Goal: Information Seeking & Learning: Learn about a topic

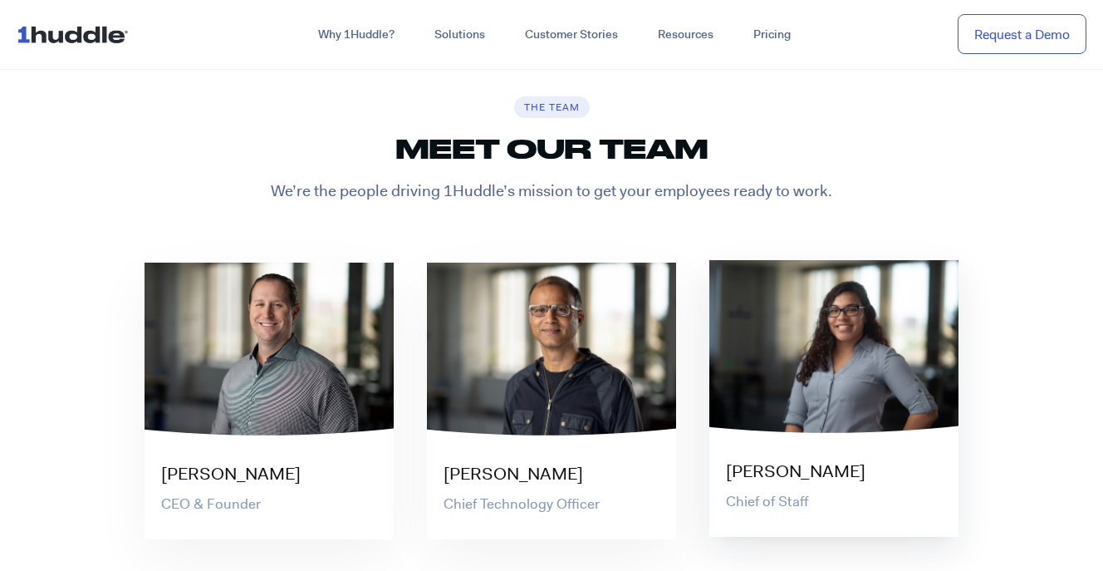
scroll to position [2978, 0]
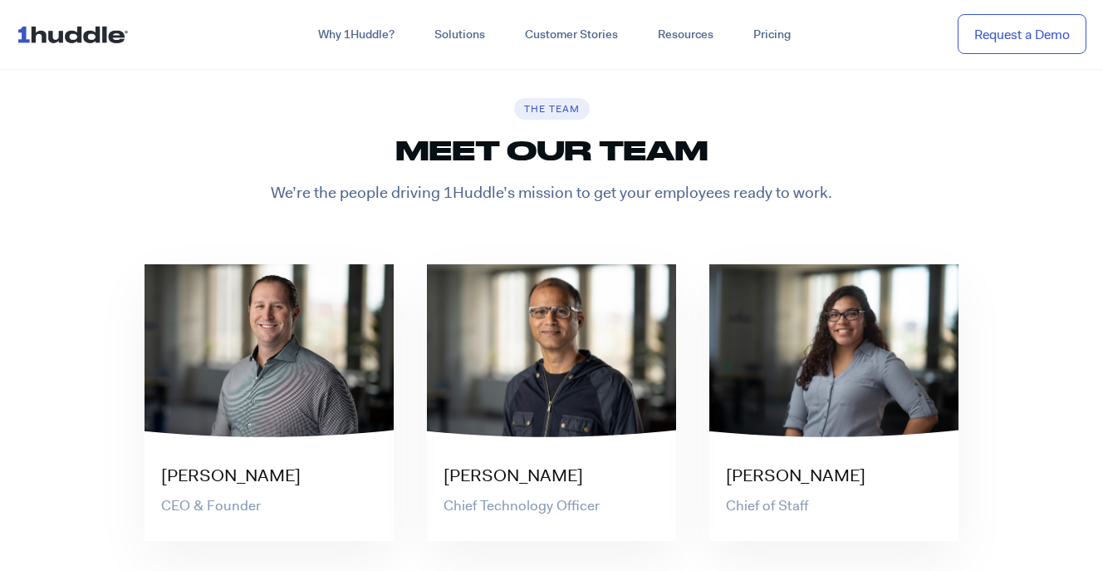
click at [562, 200] on p "We’re the people driving 1Huddle’s mission to get your employees ready to work." at bounding box center [551, 193] width 847 height 22
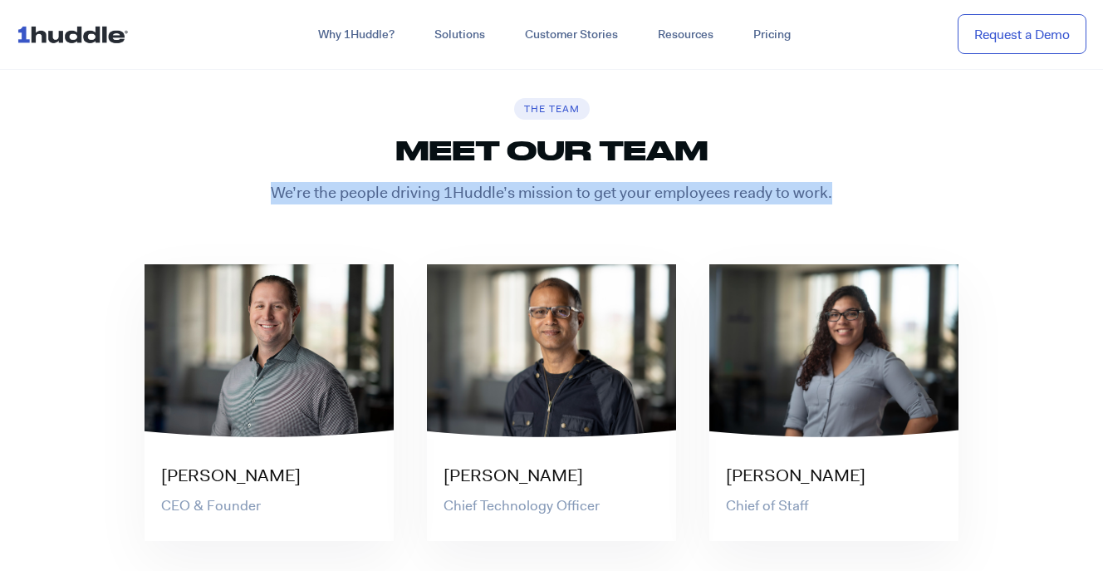
click at [562, 200] on p "We’re the people driving 1Huddle’s mission to get your employees ready to work." at bounding box center [551, 193] width 847 height 22
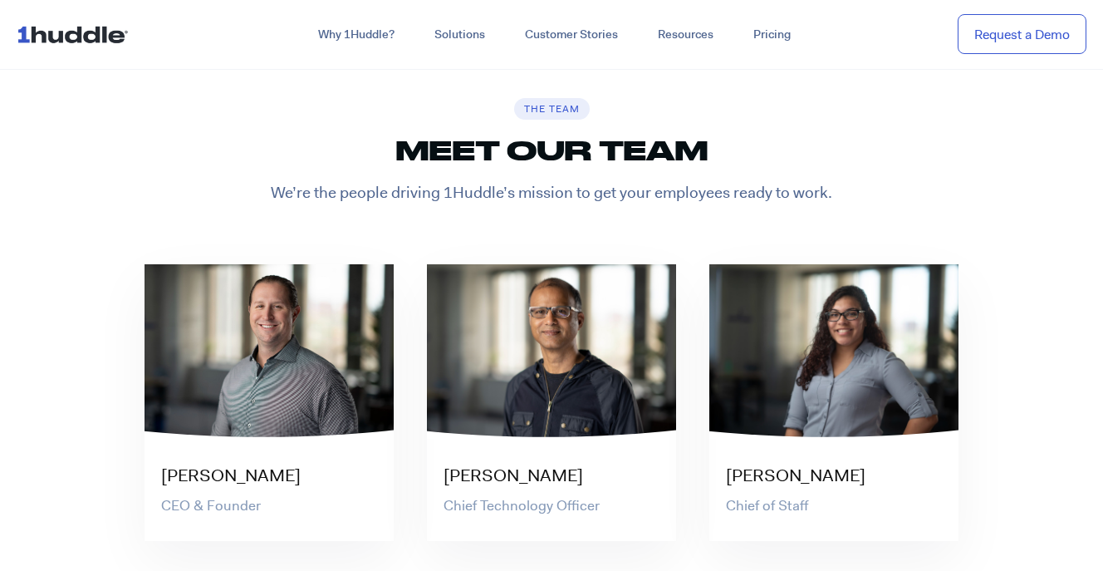
click at [561, 153] on h2 "Meet our team" at bounding box center [551, 150] width 847 height 31
click at [557, 113] on h6 "The Team" at bounding box center [552, 109] width 76 height 22
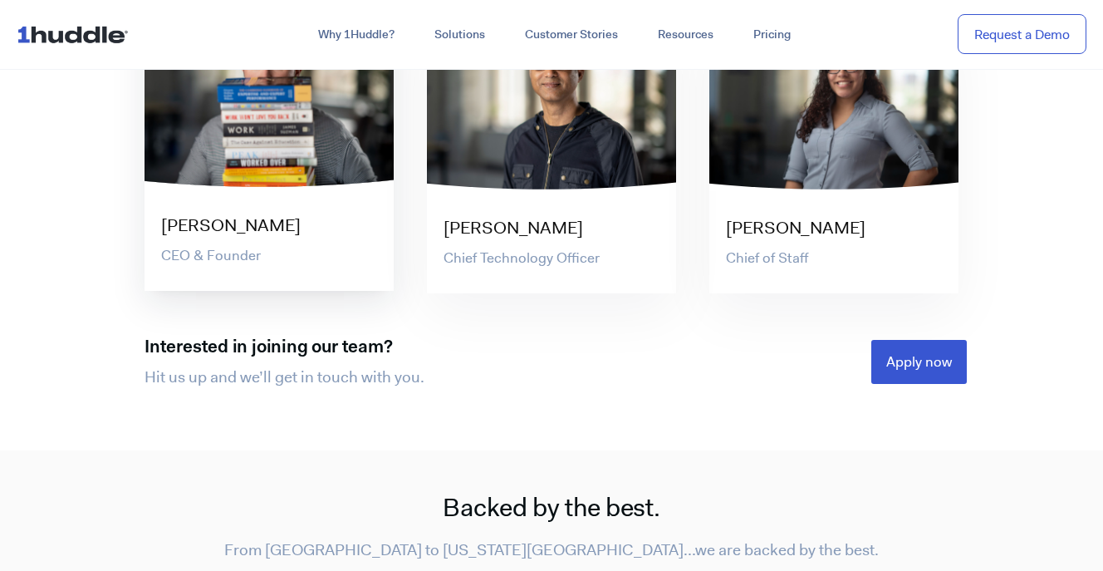
scroll to position [3247, 0]
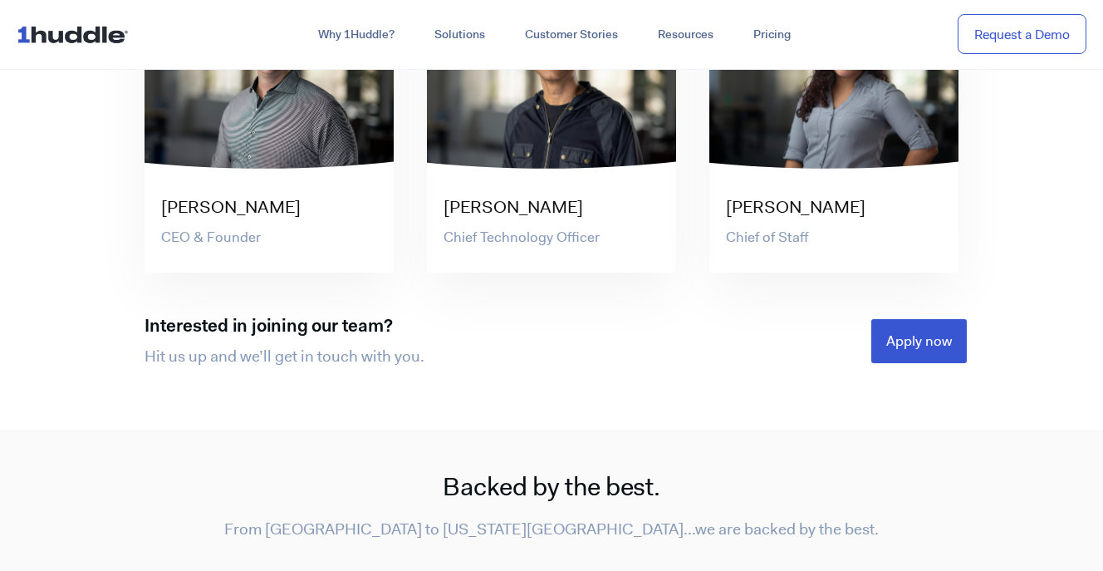
click at [256, 318] on h3 "Interested in joining our team?" at bounding box center [348, 326] width 407 height 21
click at [285, 355] on p "Hit us up and we’ll get in touch with you." at bounding box center [348, 356] width 407 height 22
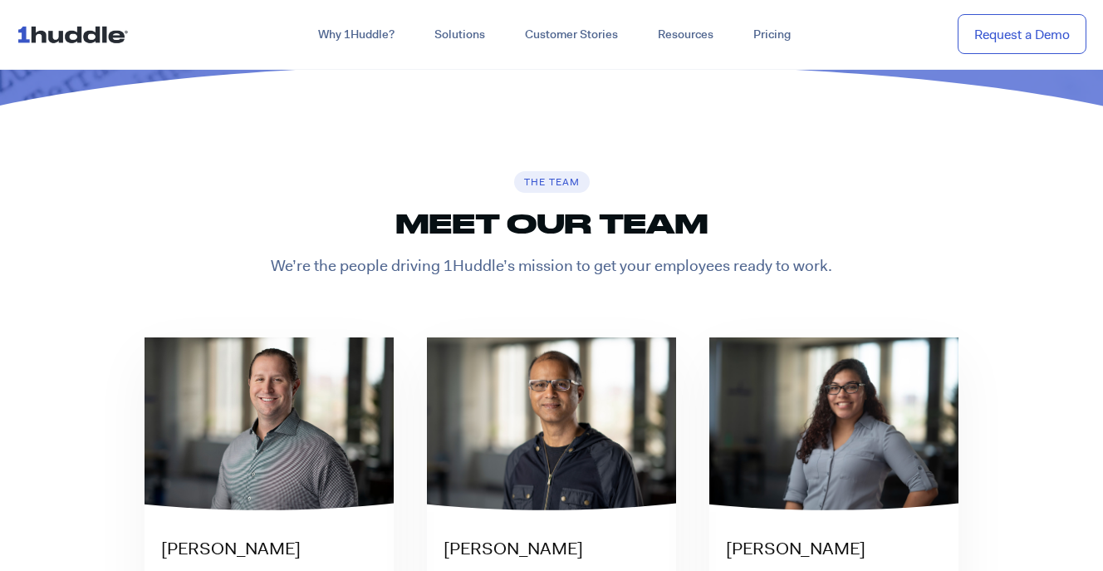
scroll to position [2879, 0]
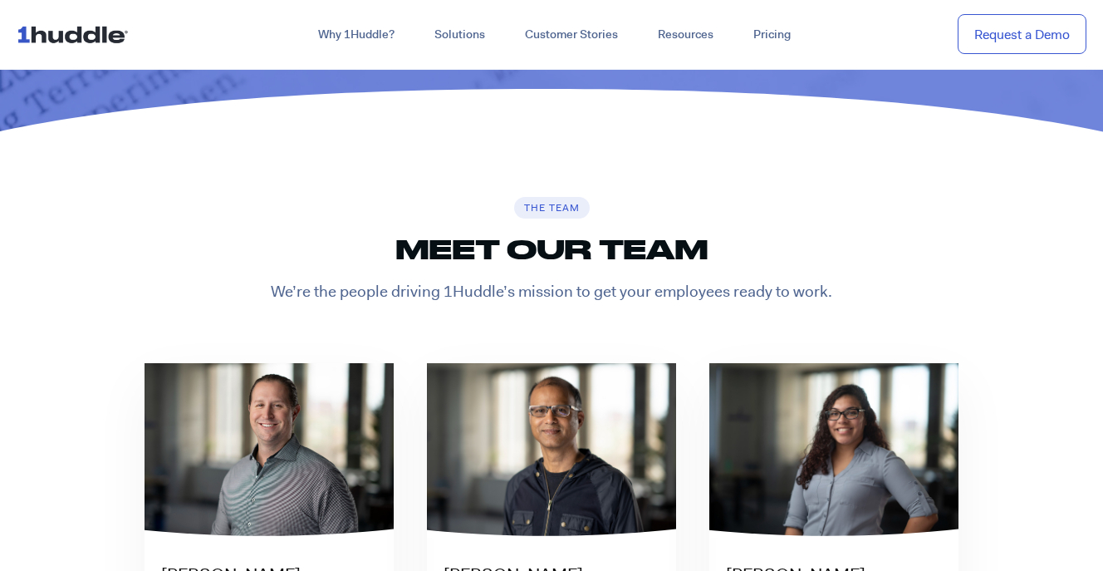
click at [530, 301] on p "We’re the people driving 1Huddle’s mission to get your employees ready to work." at bounding box center [551, 292] width 847 height 22
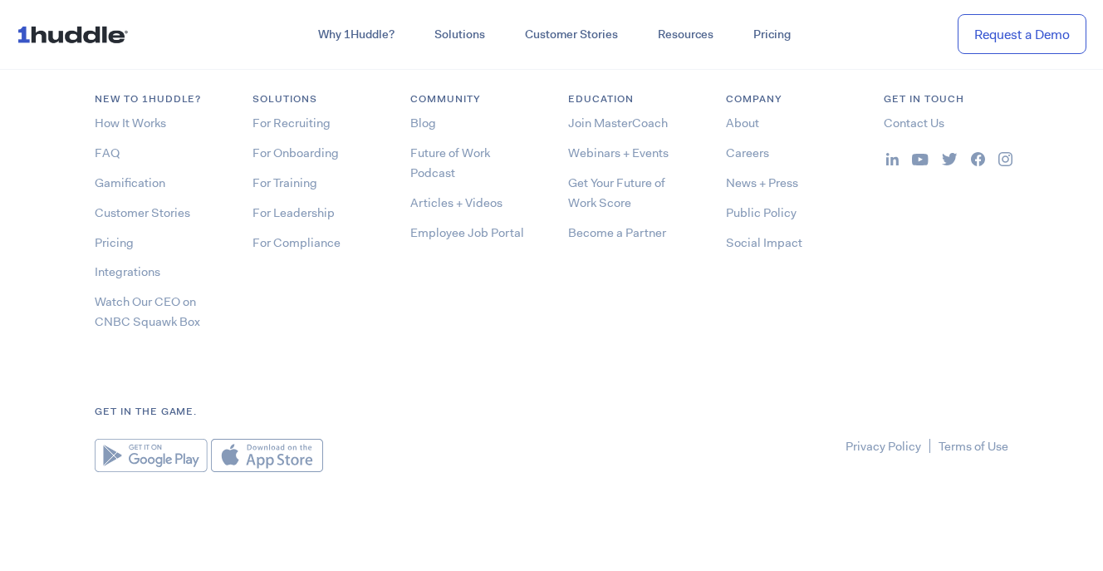
scroll to position [4890, 0]
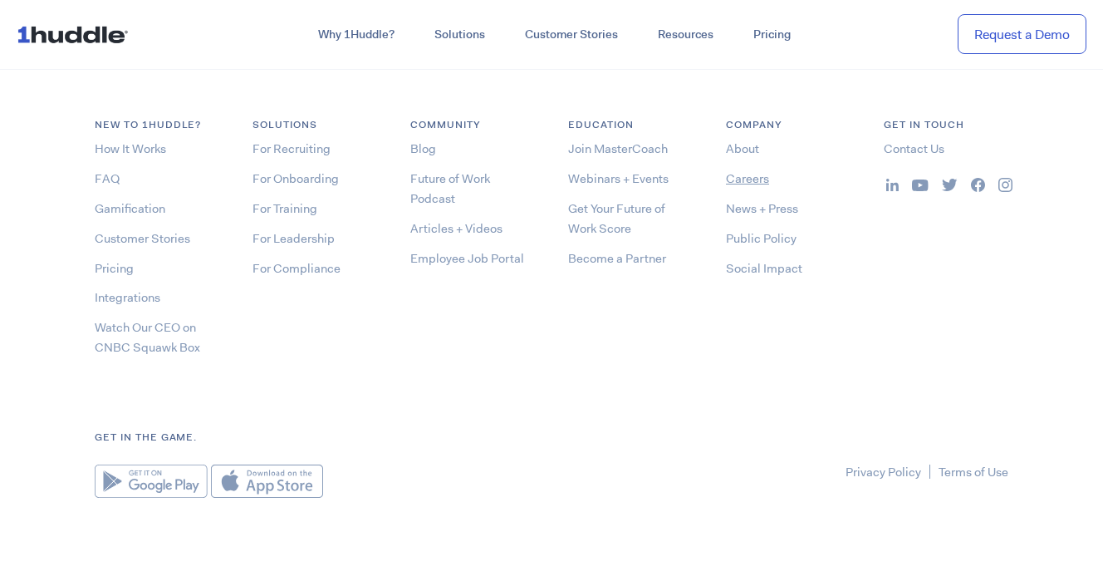
click at [738, 181] on link "Careers" at bounding box center [747, 178] width 43 height 17
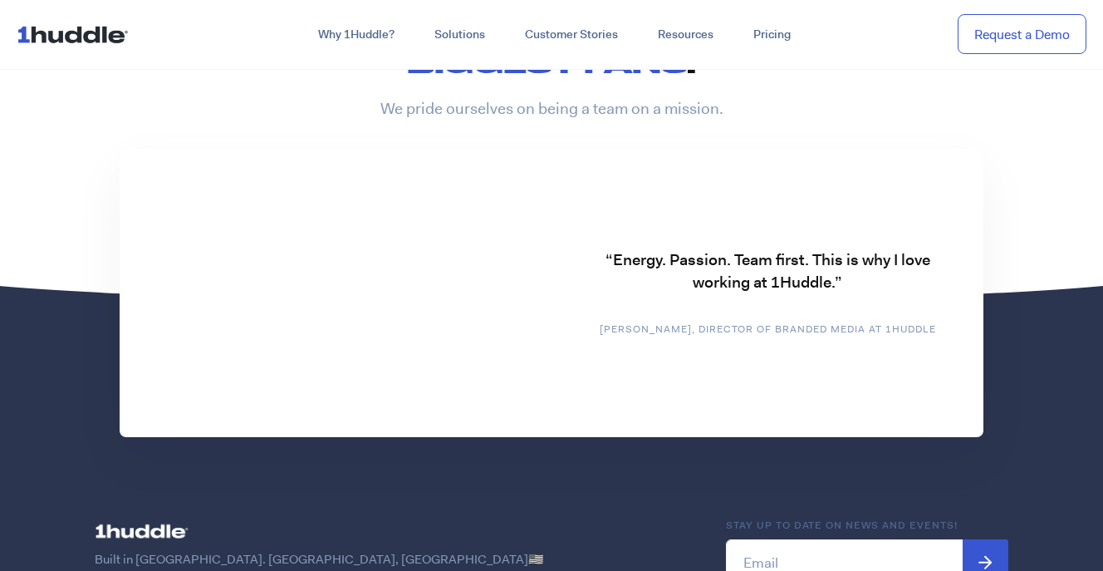
scroll to position [3875, 0]
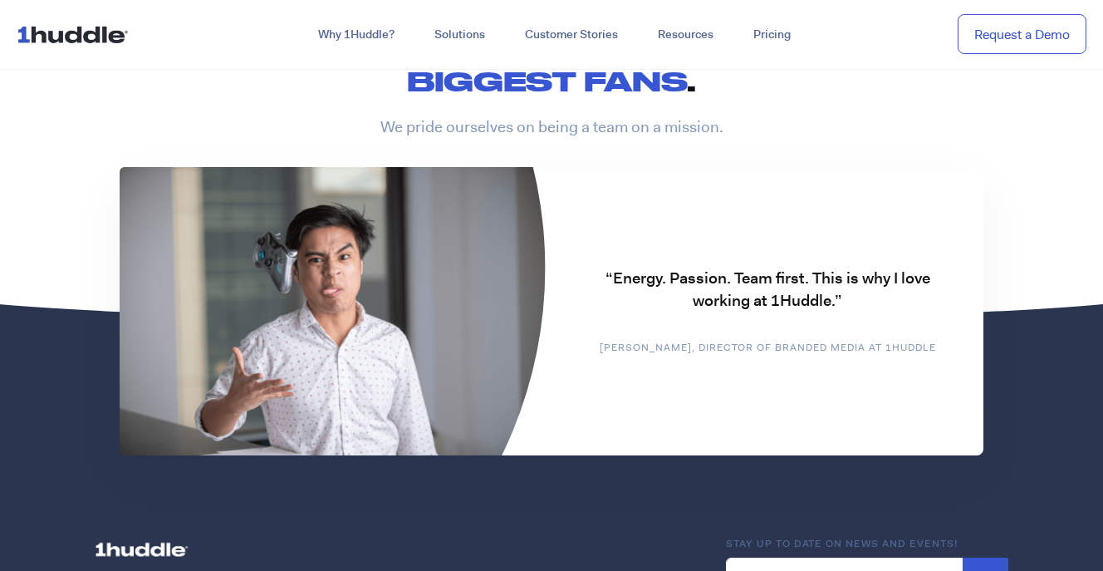
click at [473, 331] on img at bounding box center [336, 310] width 432 height 287
click at [654, 341] on p "[PERSON_NAME], Director of Branded Media at 1Huddle" at bounding box center [767, 348] width 362 height 14
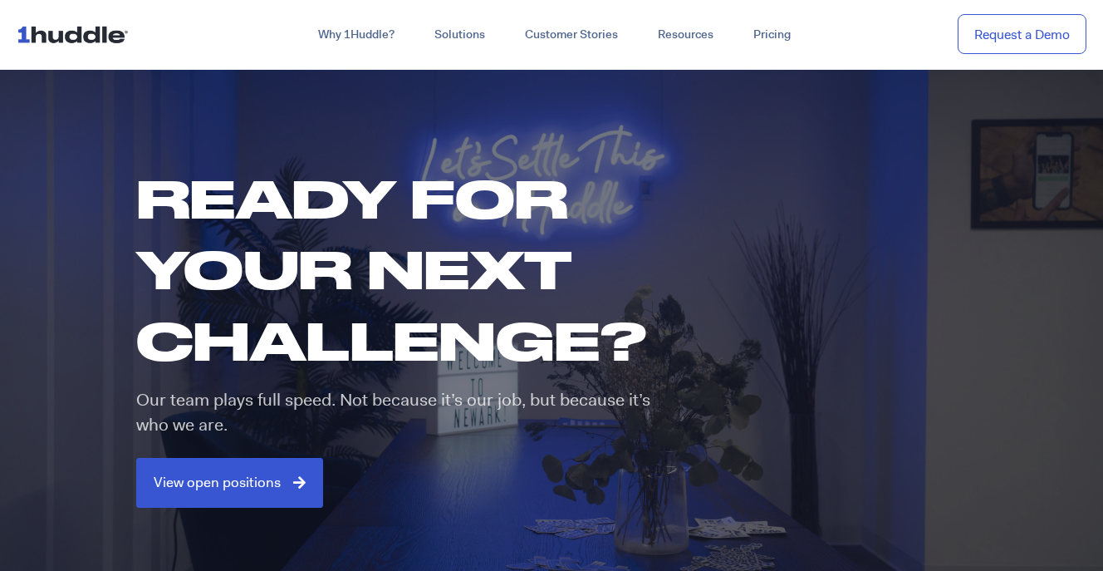
scroll to position [0, 0]
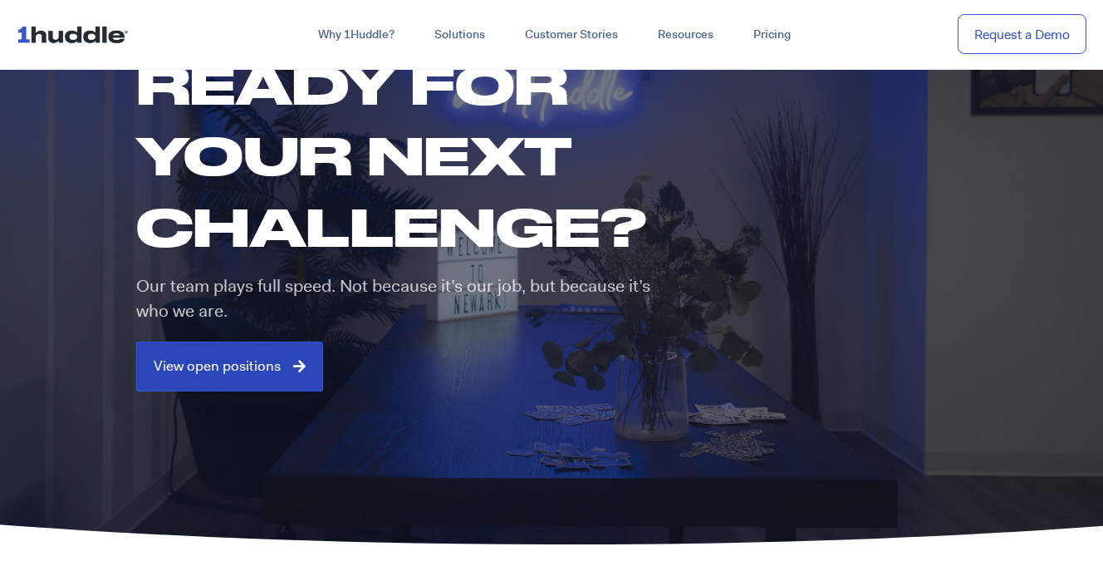
click at [253, 378] on link "View open positions" at bounding box center [229, 366] width 187 height 50
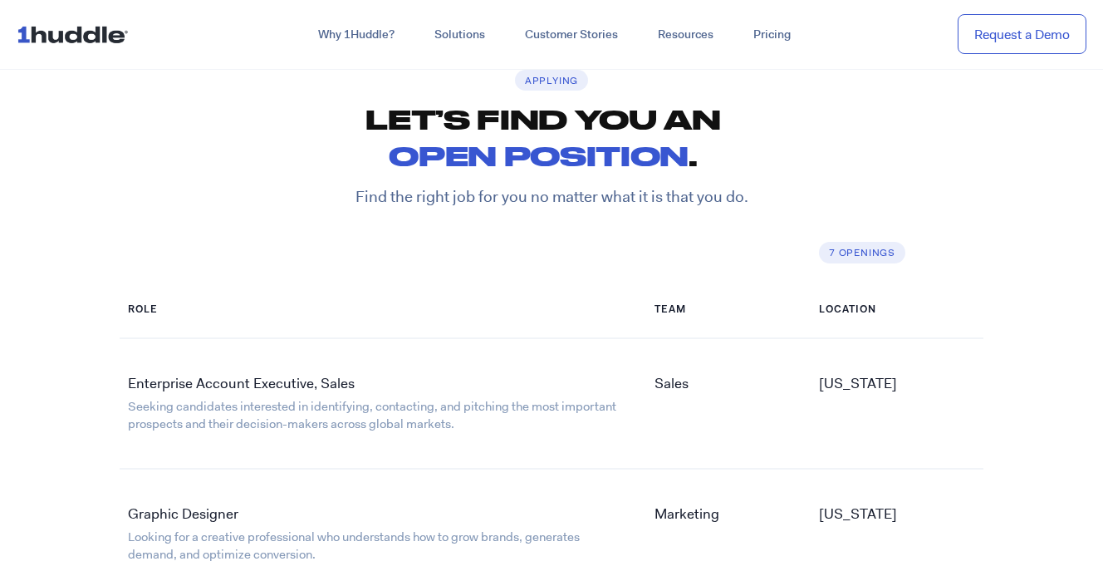
scroll to position [2568, 0]
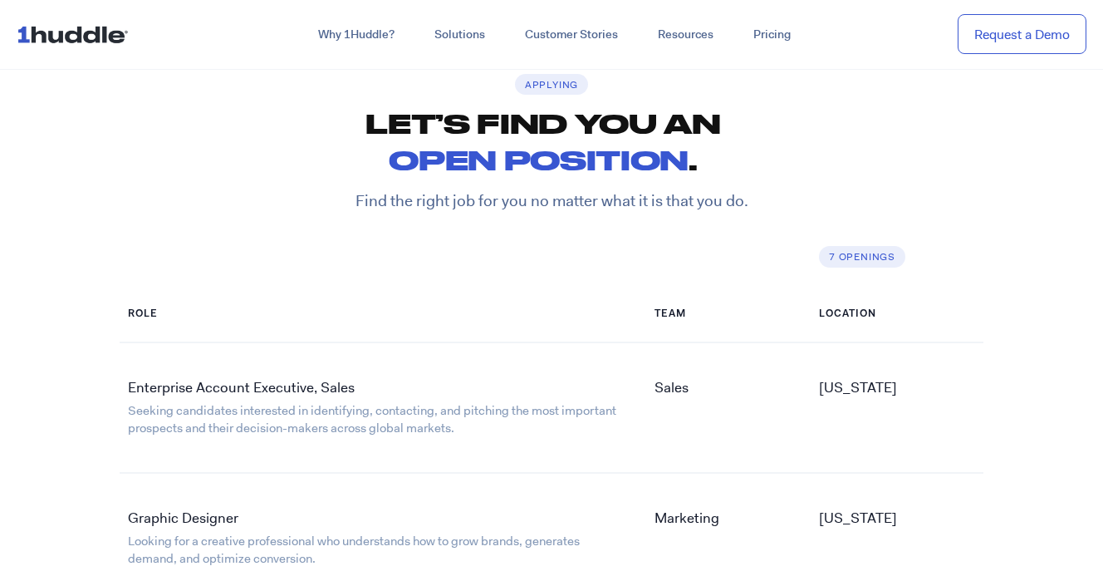
click at [861, 257] on h6 "7 openings" at bounding box center [862, 257] width 86 height 22
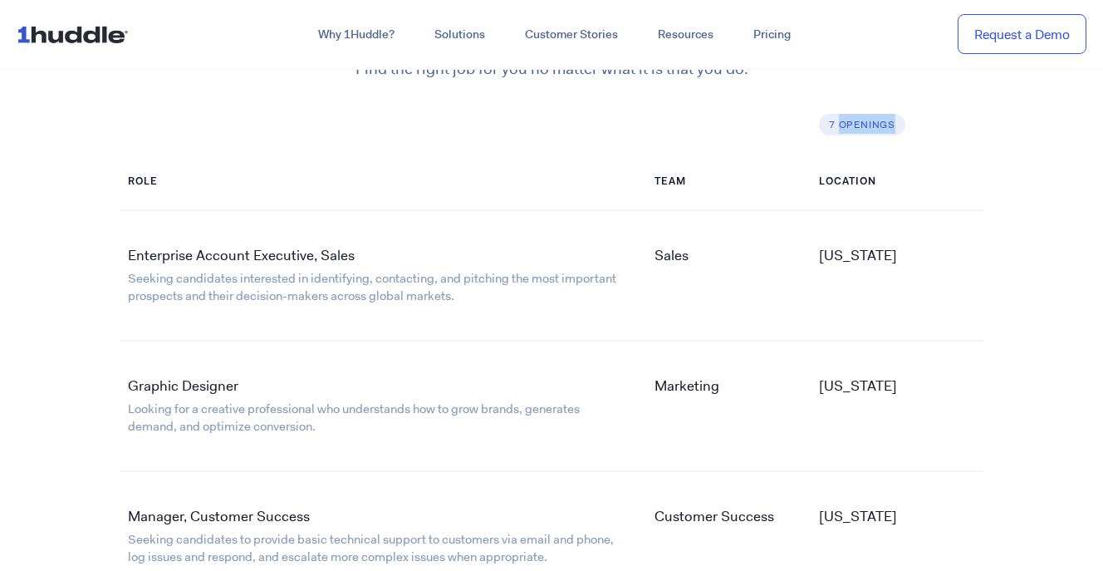
scroll to position [2704, 0]
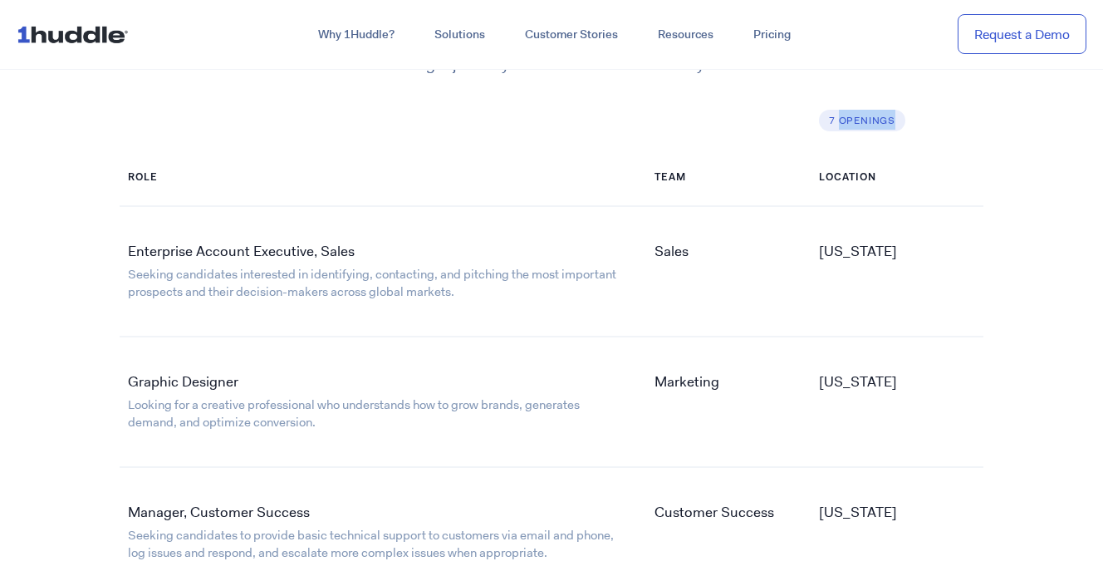
click at [294, 245] on link "Enterprise Account Executive, Sales" at bounding box center [241, 251] width 227 height 18
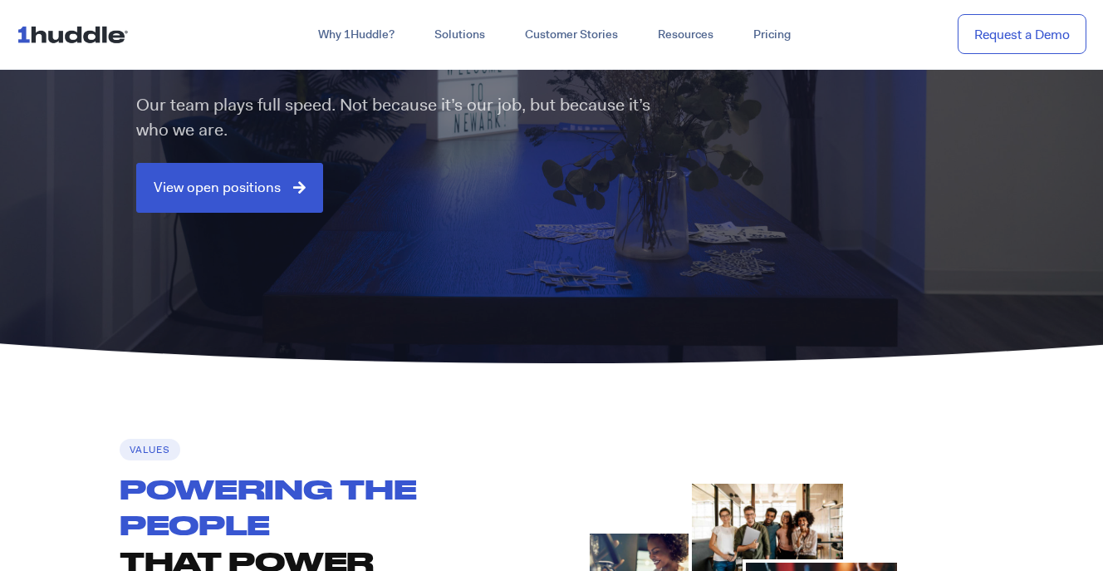
scroll to position [0, 0]
